Goal: Task Accomplishment & Management: Manage account settings

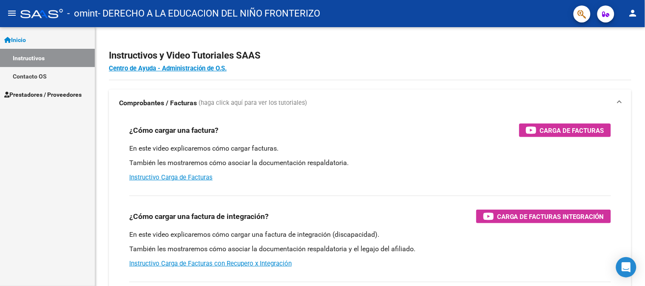
click at [28, 103] on div "Inicio Instructivos Contacto OS Prestadores / Proveedores Facturas - Listado/Ca…" at bounding box center [47, 156] width 95 height 259
click at [31, 103] on link "Prestadores / Proveedores" at bounding box center [47, 94] width 95 height 18
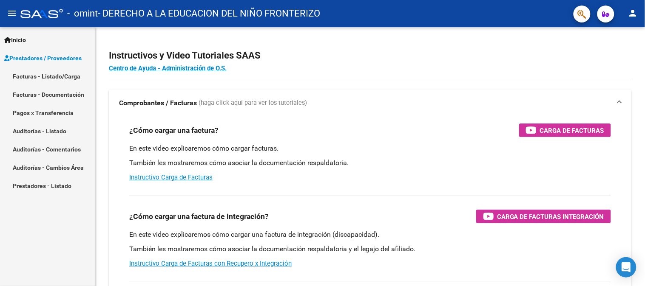
click at [37, 75] on link "Facturas - Listado/Carga" at bounding box center [47, 76] width 95 height 18
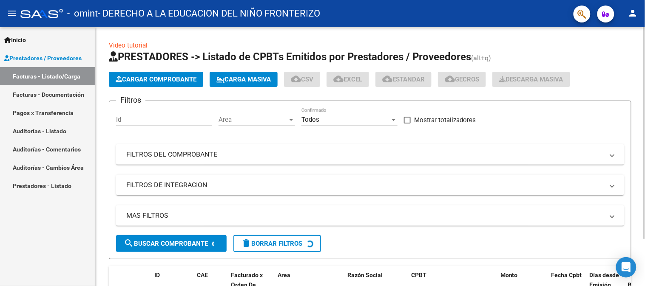
click at [635, 117] on div "Video tutorial PRESTADORES -> Listado de CPBTs Emitidos por Prestadores / Prove…" at bounding box center [370, 185] width 551 height 317
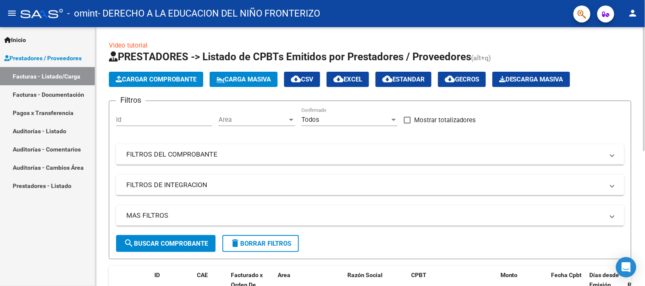
scroll to position [23, 0]
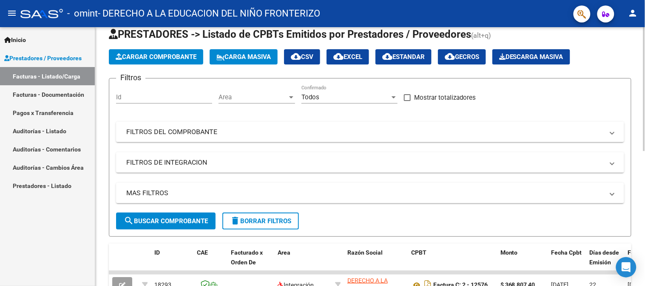
click at [644, 69] on div at bounding box center [644, 156] width 2 height 259
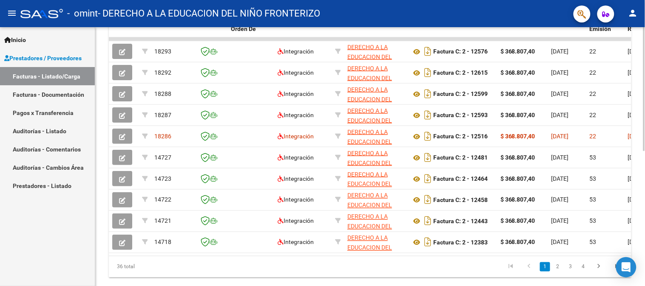
click at [635, 176] on div "Video tutorial PRESTADORES -> Listado de CPBTs Emitidos por Prestadores / Prove…" at bounding box center [370, 38] width 551 height 534
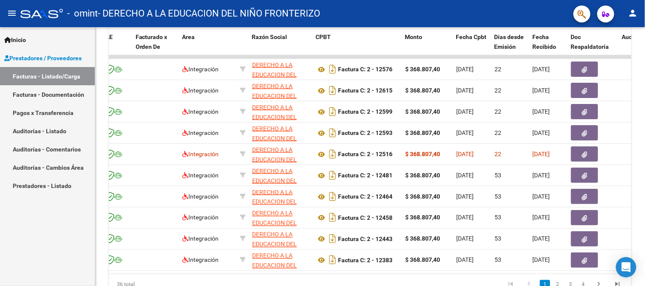
click at [379, 286] on html "menu - omint - DERECHO A LA EDUCACION DEL NIÑO FRONTERIZO person Inicio Instruc…" at bounding box center [322, 143] width 645 height 286
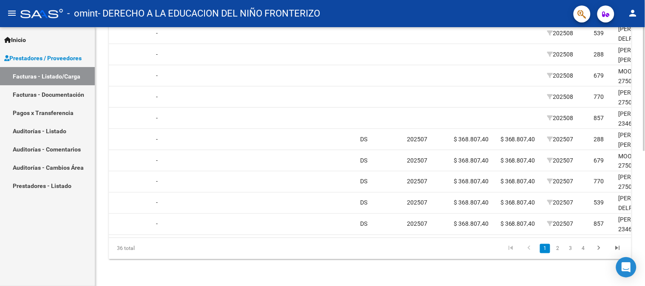
scroll to position [282, 0]
drag, startPoint x: 439, startPoint y: 281, endPoint x: 511, endPoint y: 280, distance: 71.4
click at [514, 282] on div "Video tutorial PRESTADORES -> Listado de CPBTs Emitidos por Prestadores / Prove…" at bounding box center [369, 19] width 549 height 534
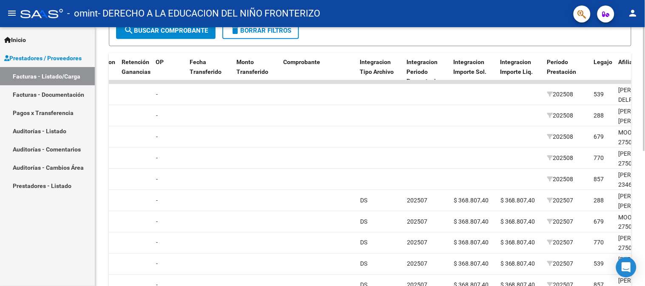
click at [644, 167] on div at bounding box center [644, 194] width 2 height 124
drag, startPoint x: 639, startPoint y: 175, endPoint x: 643, endPoint y: 185, distance: 11.4
click at [643, 185] on div "Video tutorial PRESTADORES -> Listado de CPBTs Emitidos por Prestadores / Prove…" at bounding box center [370, 82] width 551 height 534
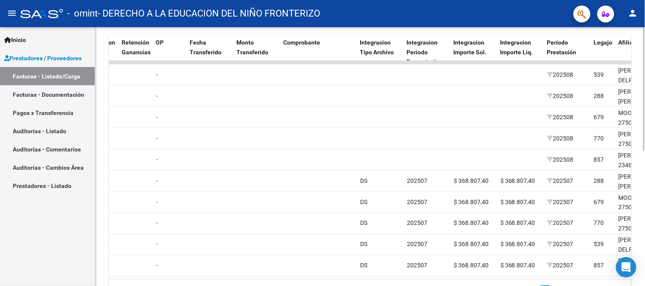
click at [644, 205] on div at bounding box center [644, 203] width 2 height 124
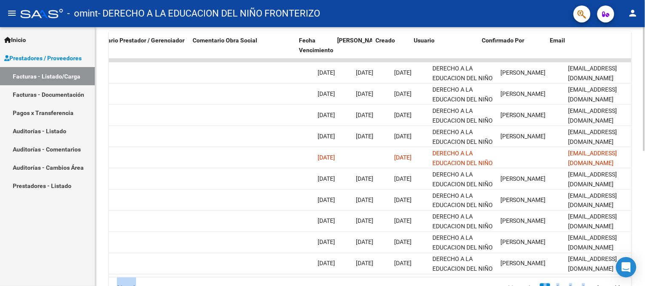
scroll to position [0, 1269]
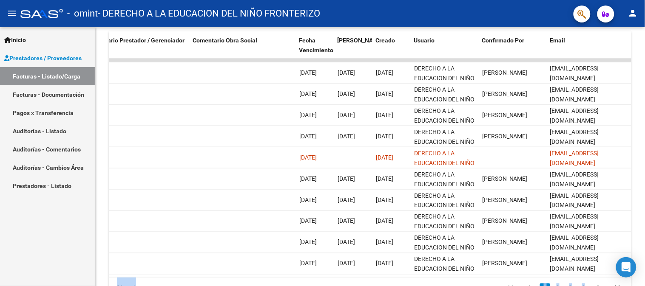
click at [635, 15] on mat-icon "person" at bounding box center [633, 13] width 10 height 10
click at [597, 52] on mat-icon "exit_to_app" at bounding box center [602, 56] width 10 height 10
